Goal: Information Seeking & Learning: Learn about a topic

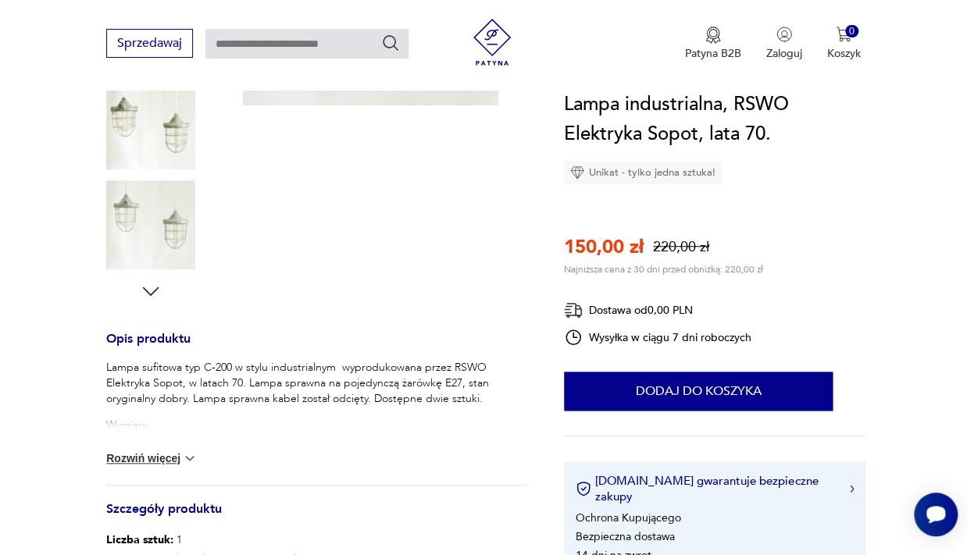
scroll to position [415, 0]
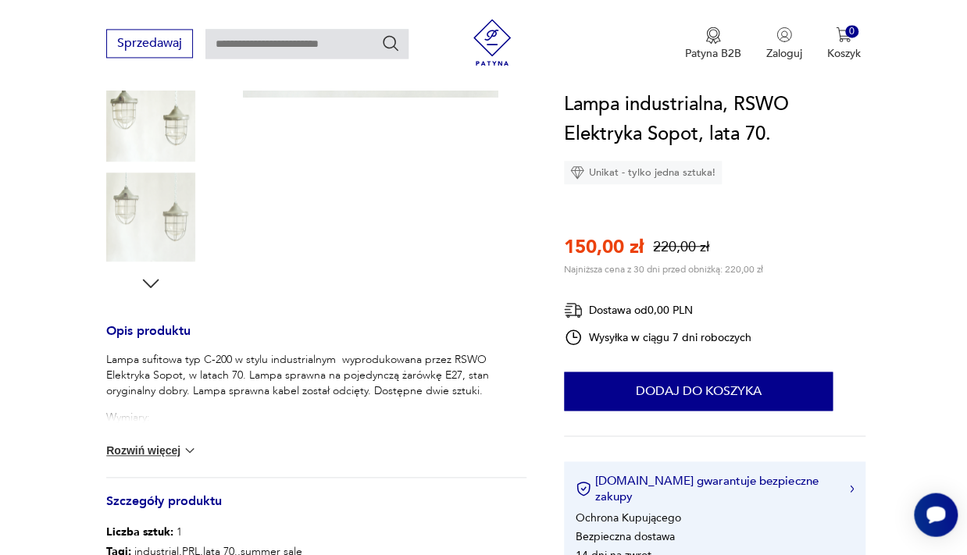
click at [176, 448] on button "Rozwiń więcej" at bounding box center [151, 451] width 91 height 16
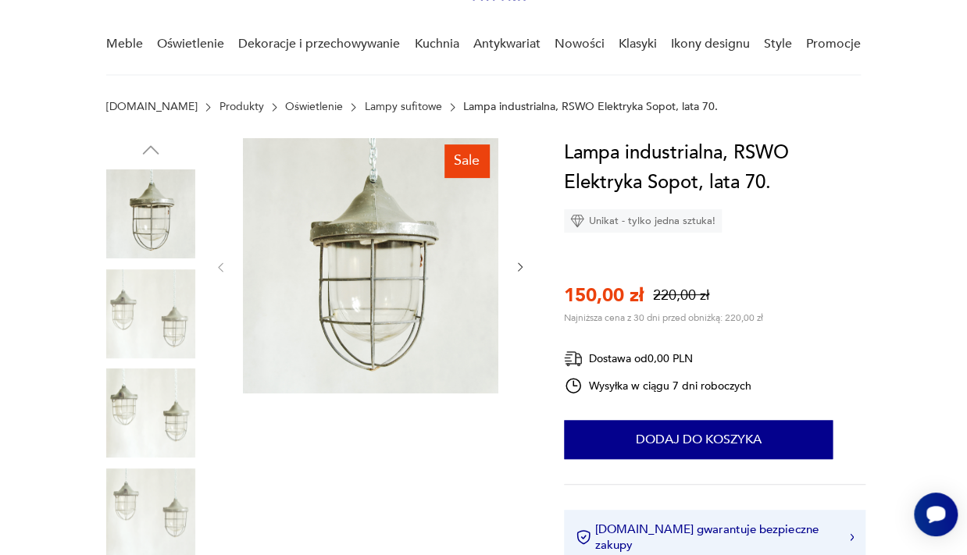
scroll to position [119, 0]
click at [162, 305] on img at bounding box center [150, 314] width 89 height 89
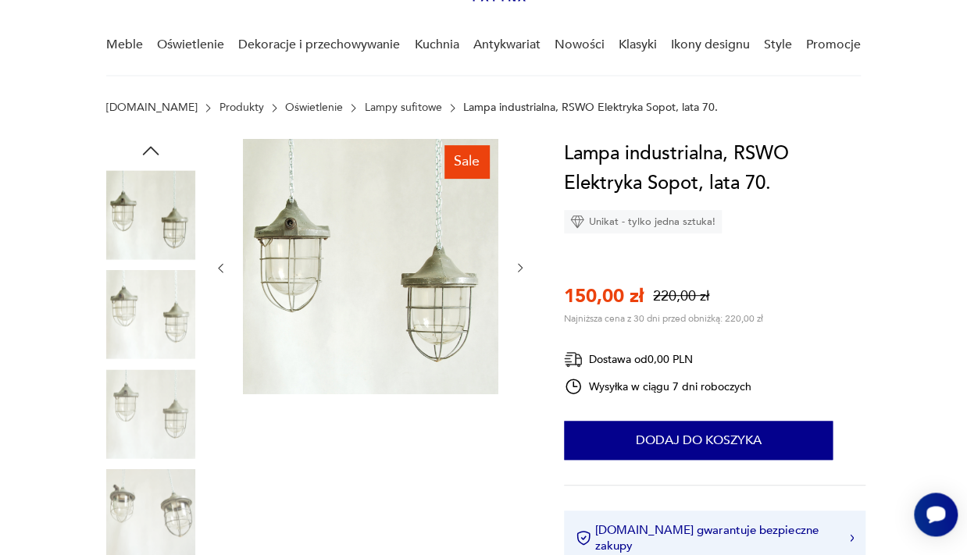
click at [342, 277] on img at bounding box center [370, 266] width 255 height 255
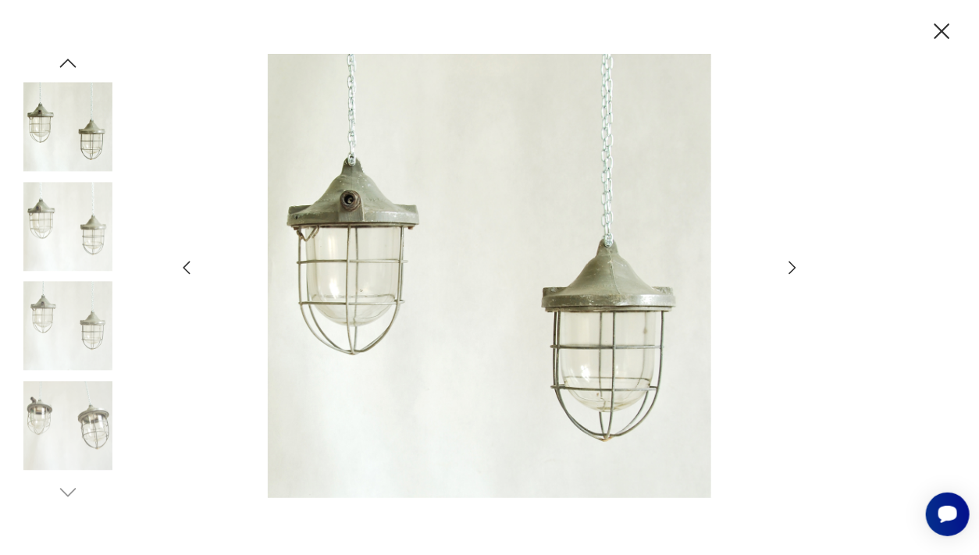
click at [70, 331] on img at bounding box center [67, 326] width 89 height 89
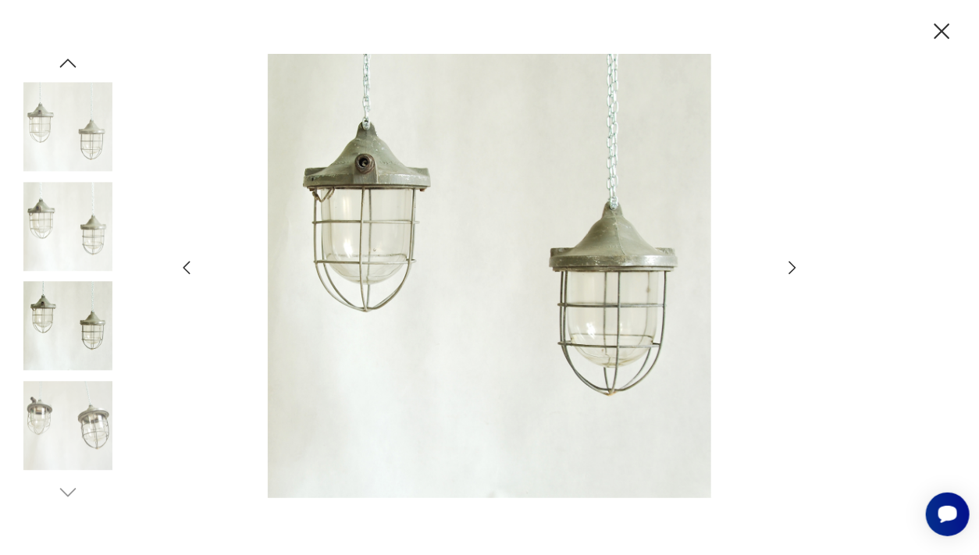
click at [41, 443] on img at bounding box center [67, 425] width 89 height 89
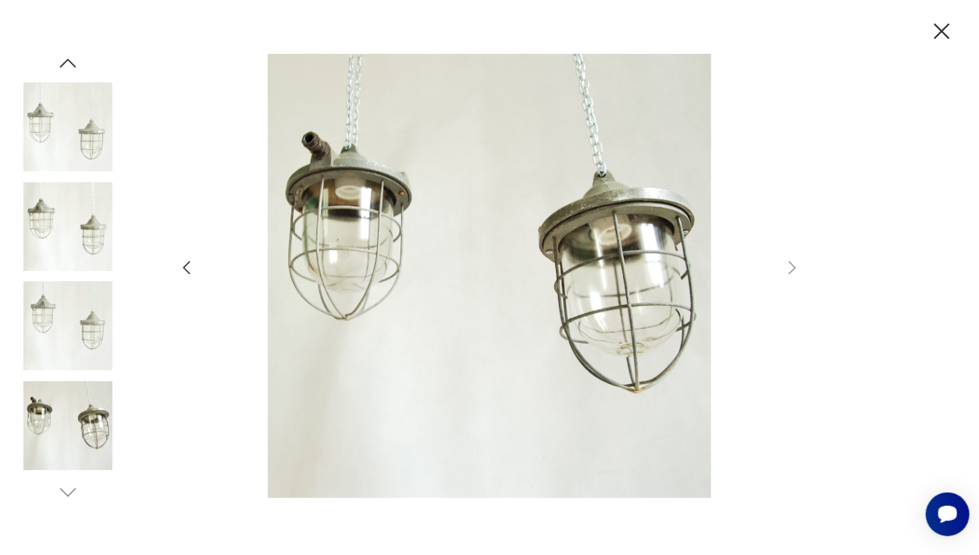
click at [951, 27] on icon "button" at bounding box center [941, 31] width 27 height 27
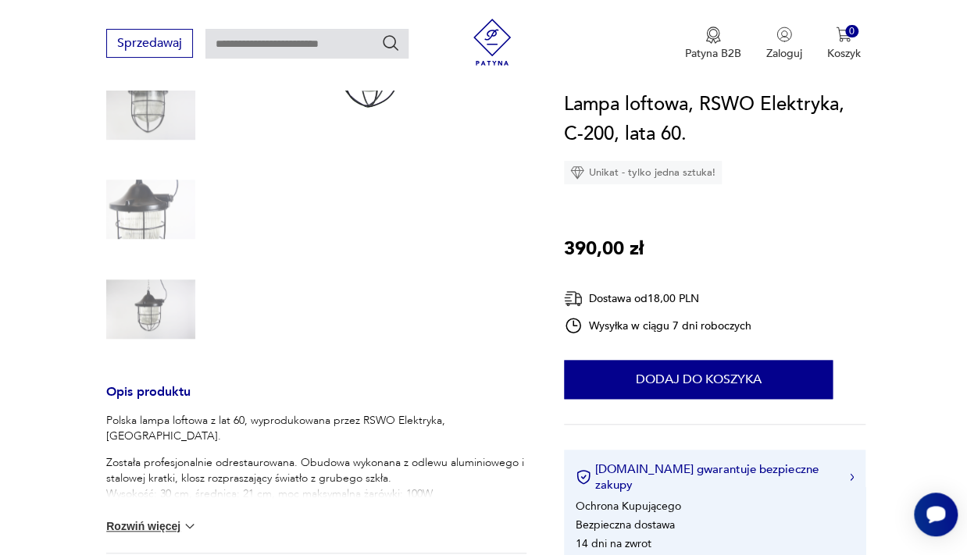
scroll to position [361, 0]
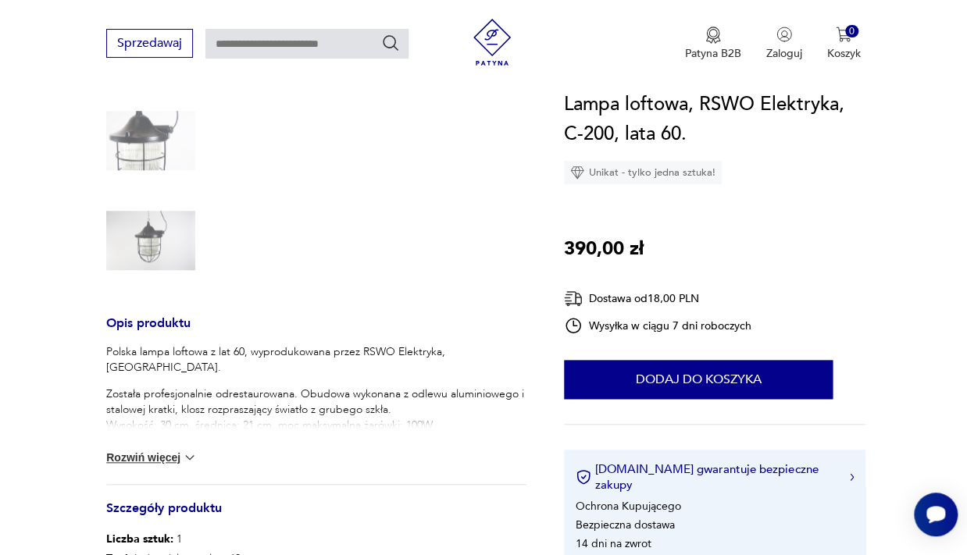
click at [165, 453] on button "Rozwiń więcej" at bounding box center [151, 458] width 91 height 16
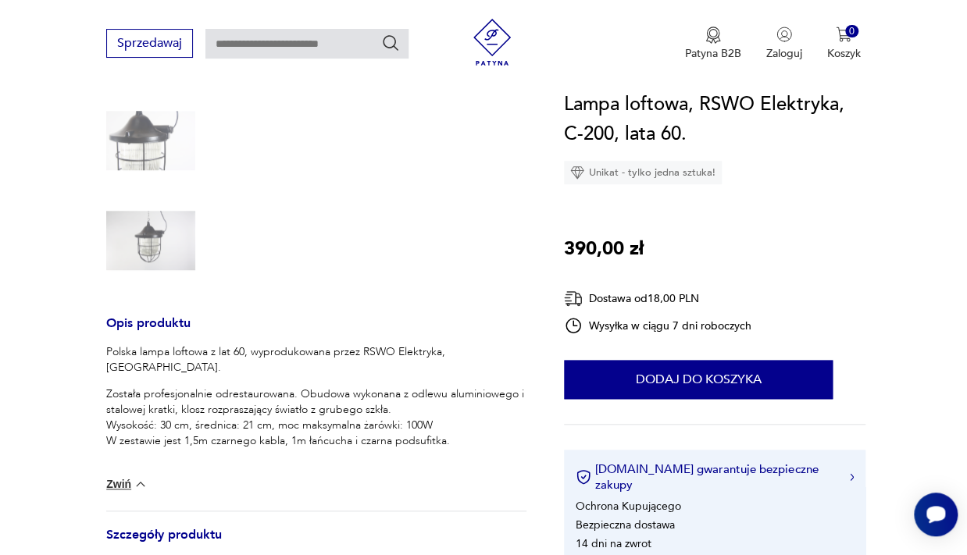
click at [155, 233] on img at bounding box center [150, 240] width 89 height 89
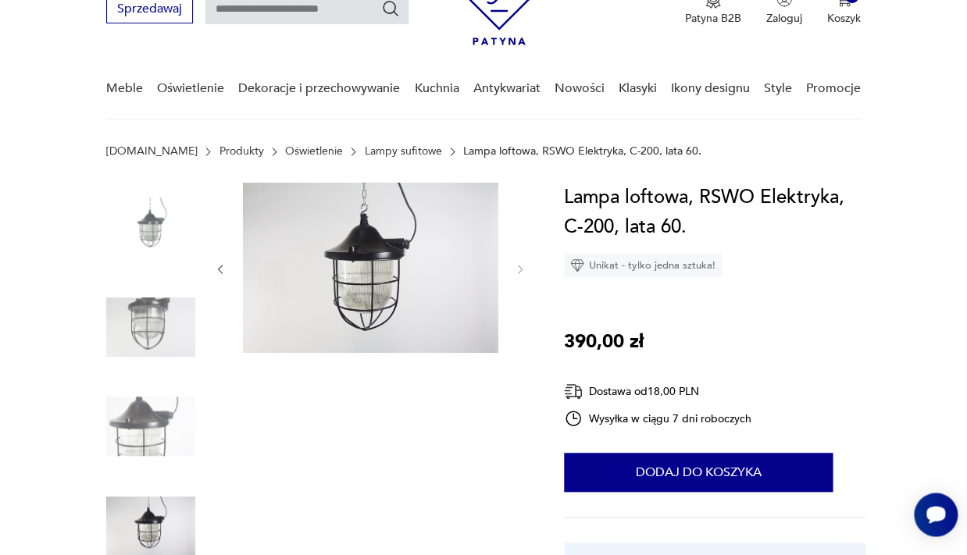
scroll to position [63, 0]
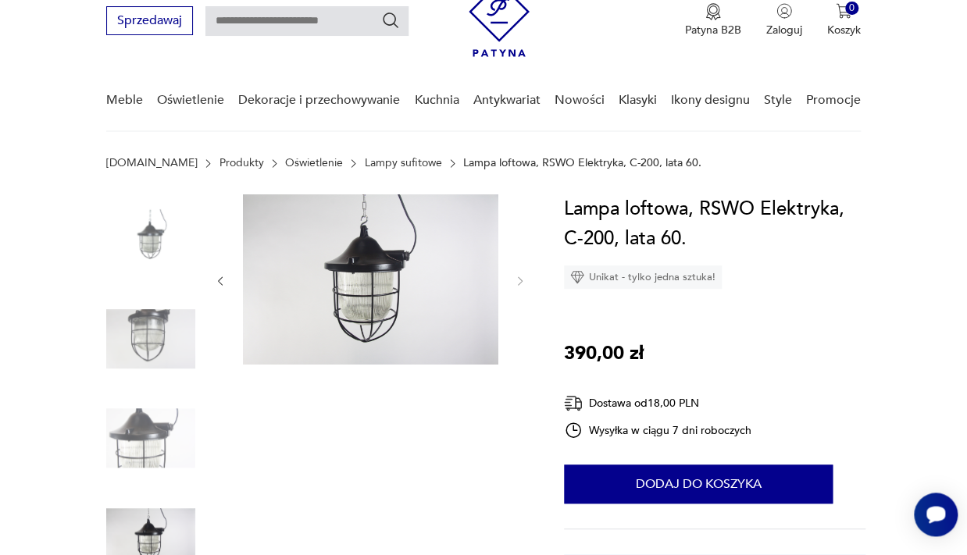
click at [367, 235] on img at bounding box center [370, 279] width 255 height 170
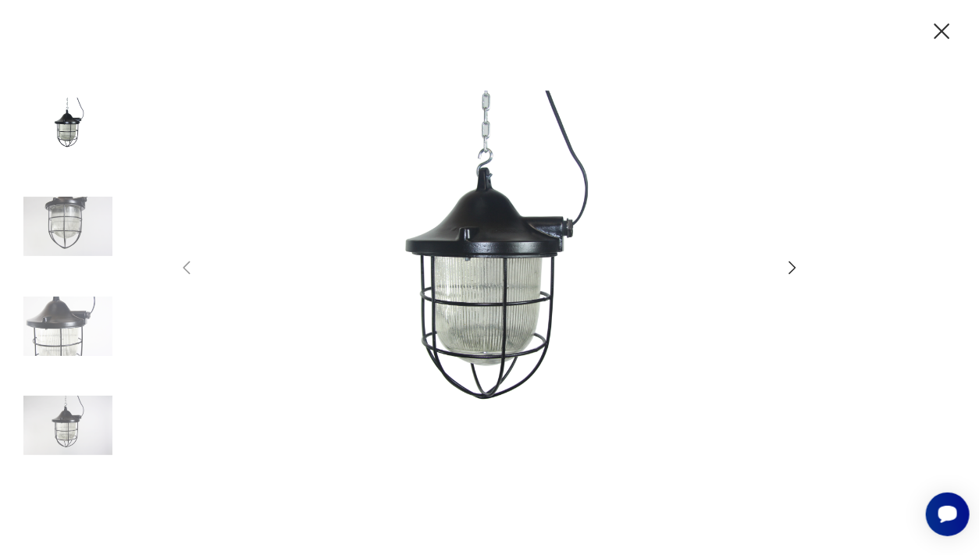
click at [70, 326] on img at bounding box center [67, 326] width 89 height 89
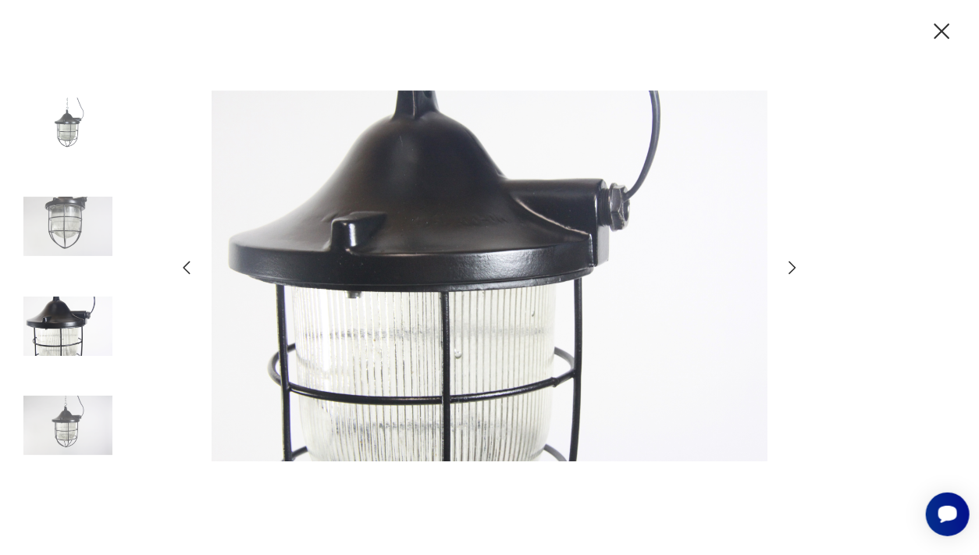
click at [73, 226] on img at bounding box center [67, 226] width 89 height 89
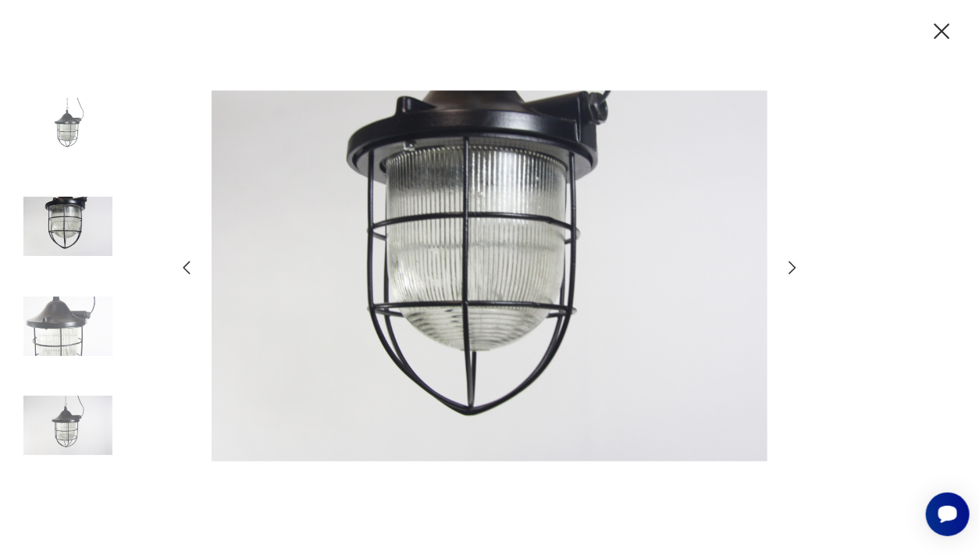
click at [79, 141] on img at bounding box center [67, 127] width 89 height 89
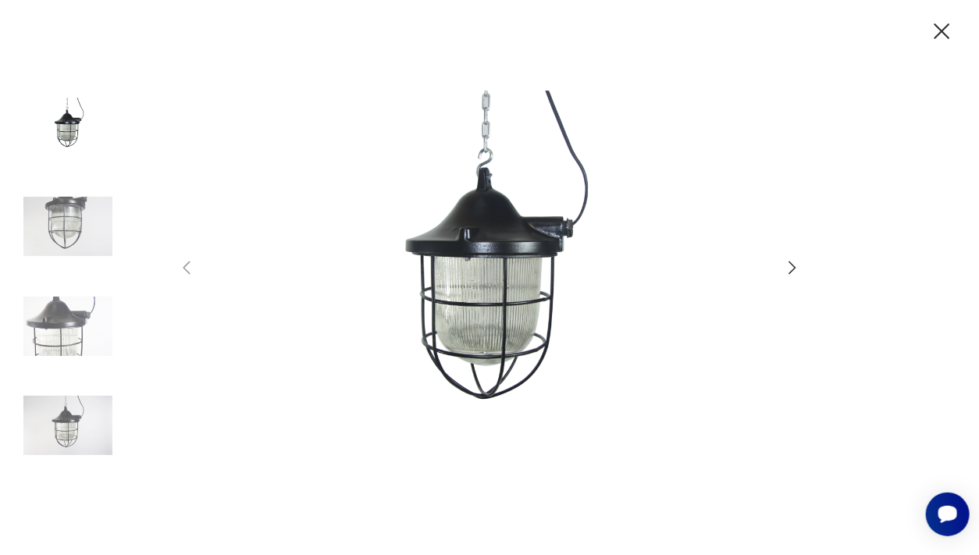
click at [947, 32] on icon "button" at bounding box center [941, 31] width 27 height 27
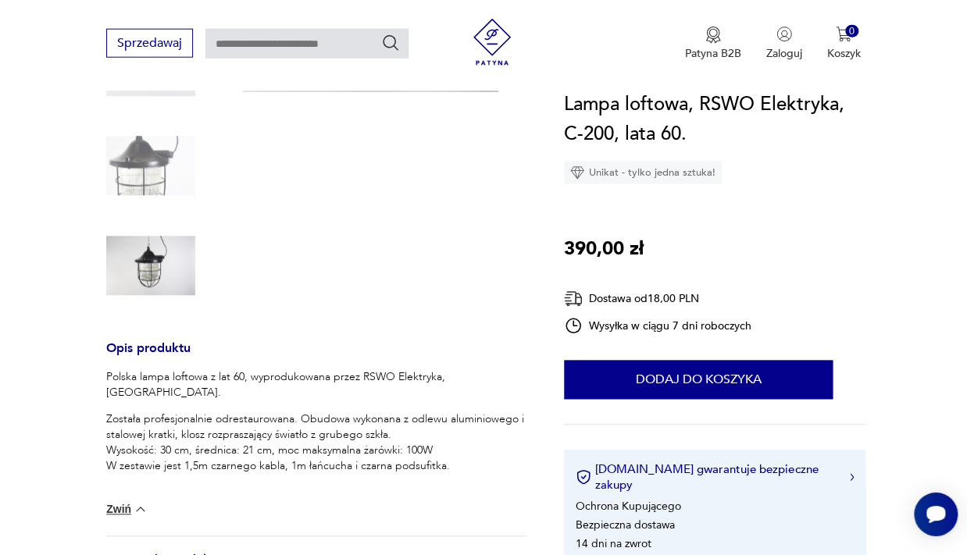
scroll to position [331, 0]
